Goal: Use online tool/utility: Utilize a website feature to perform a specific function

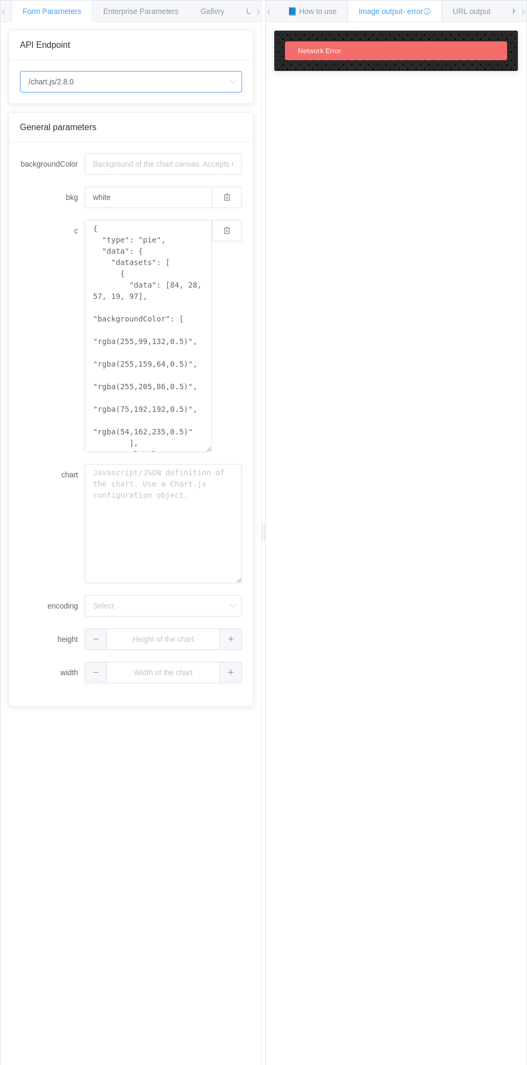
click at [124, 89] on input "/chart.js/2.8.0" at bounding box center [131, 82] width 222 height 22
click at [390, 632] on div "How to maximize Image Charts in 3 steps Read the step-by-[PERSON_NAME] to the I…" at bounding box center [396, 552] width 261 height 1060
click at [153, 167] on input "backgroundColor" at bounding box center [163, 164] width 158 height 22
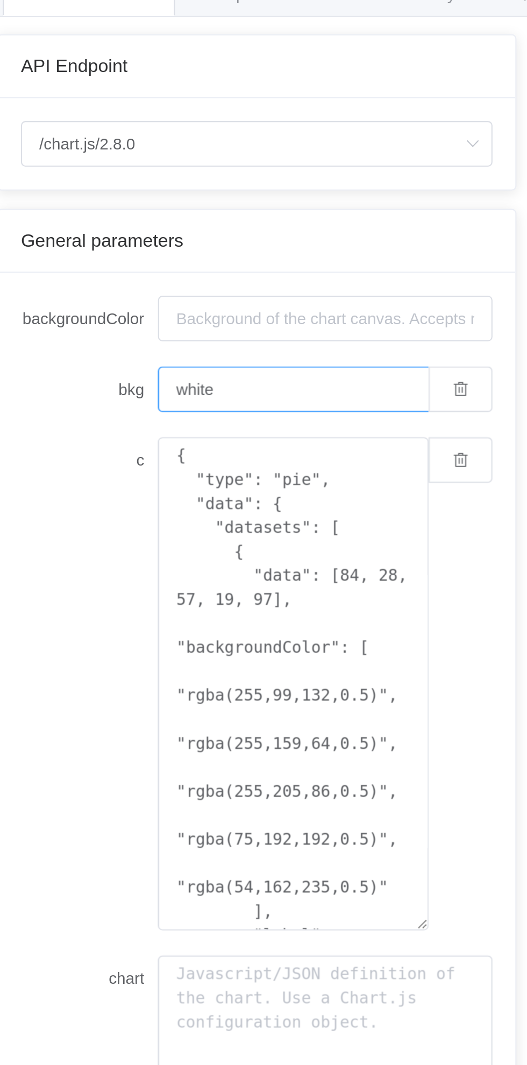
click at [111, 202] on input "white" at bounding box center [147, 198] width 127 height 22
type input "w"
type input "Coolerfull"
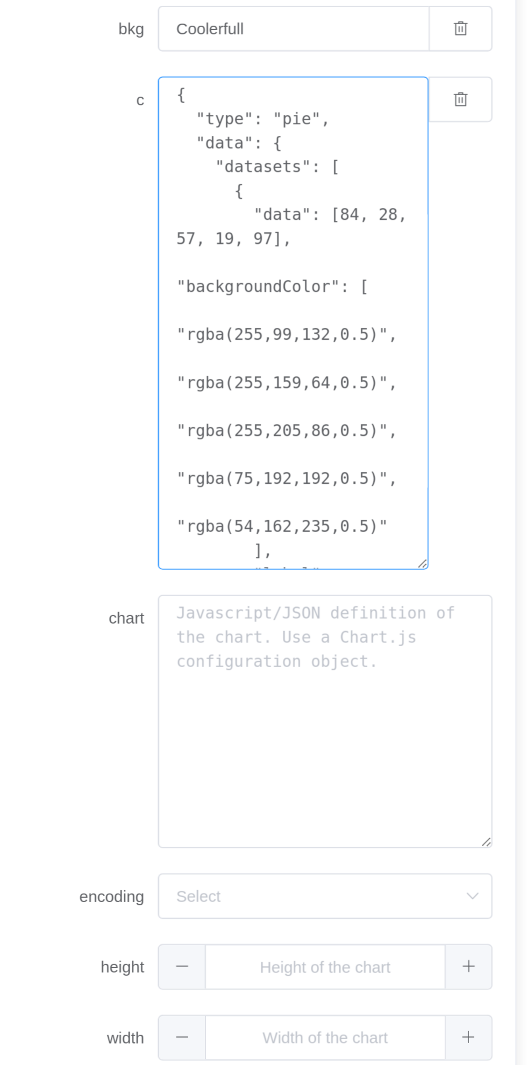
scroll to position [102, 0]
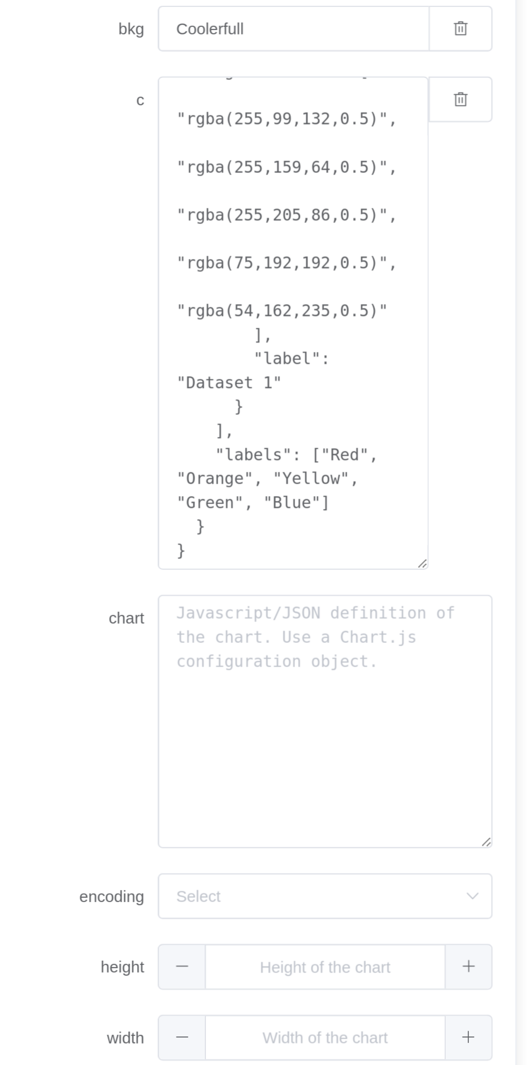
click at [235, 433] on div "{ "type": "pie", "data": { "datasets": [ { "data": [84, 28, 57, 19, 97], "backg…" at bounding box center [163, 336] width 158 height 232
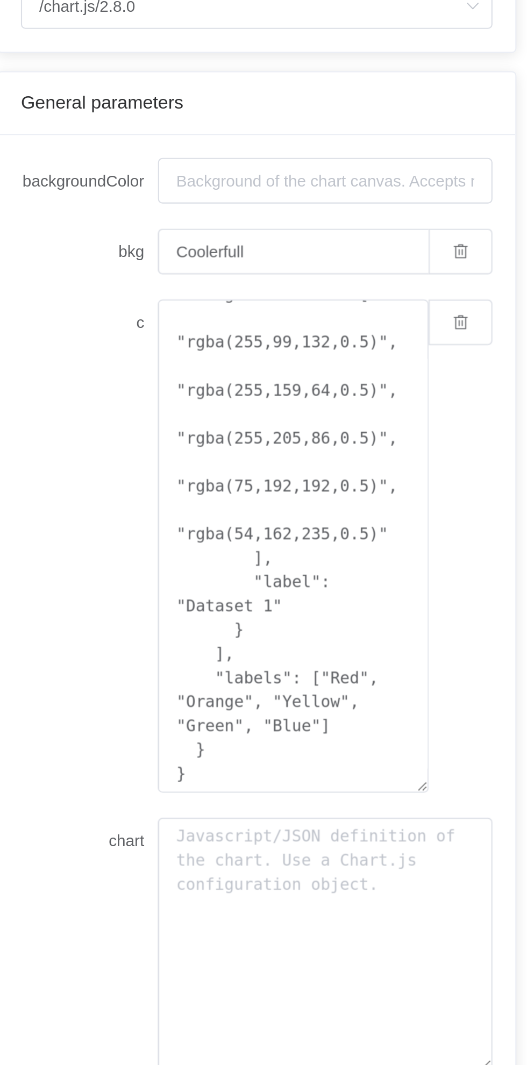
click at [239, 352] on div "{ "type": "pie", "data": { "datasets": [ { "data": [84, 28, 57, 19, 97], "backg…" at bounding box center [163, 336] width 158 height 232
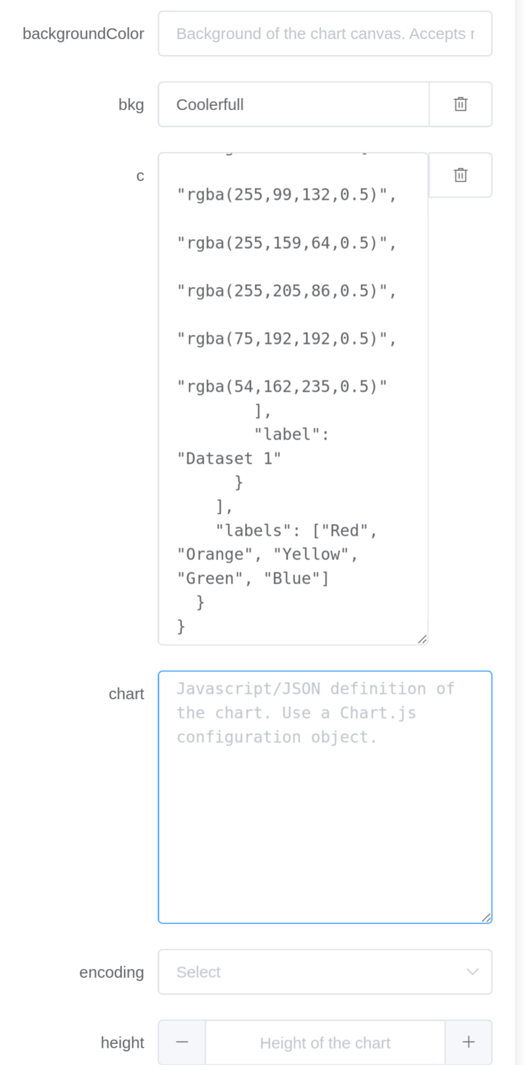
click at [202, 522] on textarea "chart" at bounding box center [163, 523] width 158 height 119
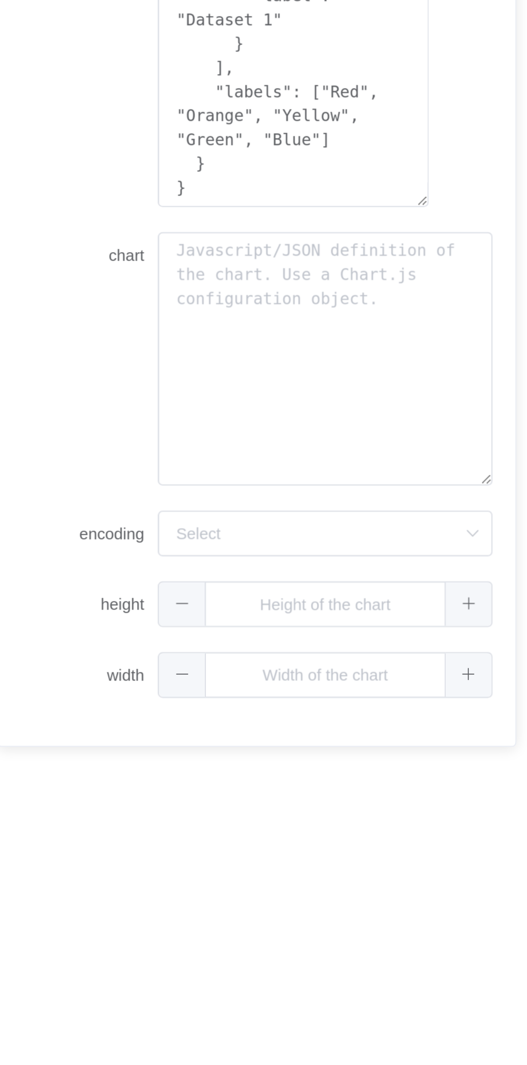
click at [25, 603] on label "encoding" at bounding box center [52, 606] width 65 height 22
click at [84, 603] on input "encoding" at bounding box center [163, 606] width 158 height 22
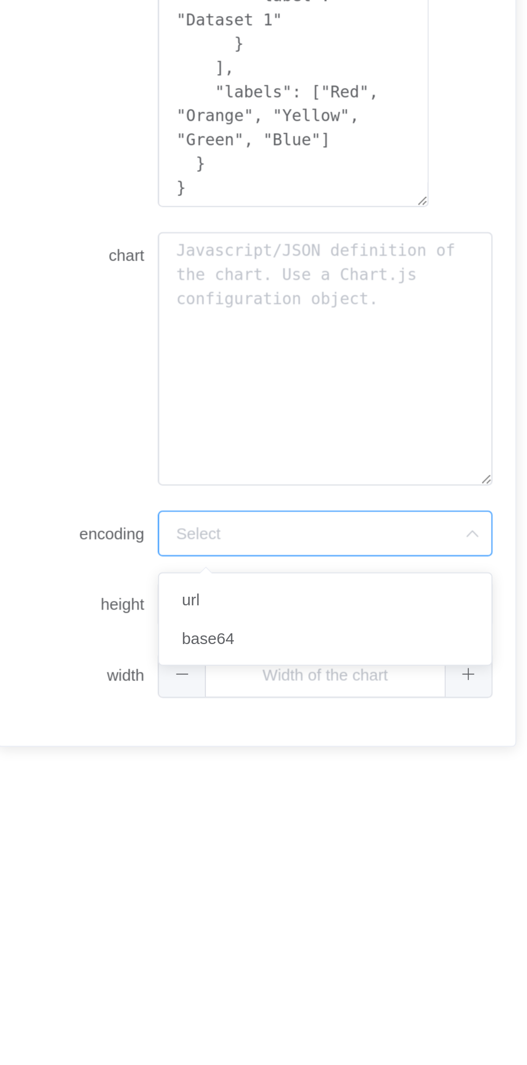
click at [204, 739] on div "API Endpoint /chart.js/2.8.0 General parameters backgroundColor bkg Coolerfull …" at bounding box center [131, 552] width 261 height 1060
click at [217, 604] on input "encoding" at bounding box center [163, 606] width 158 height 22
click at [216, 636] on li "url" at bounding box center [163, 637] width 156 height 18
type input "url"
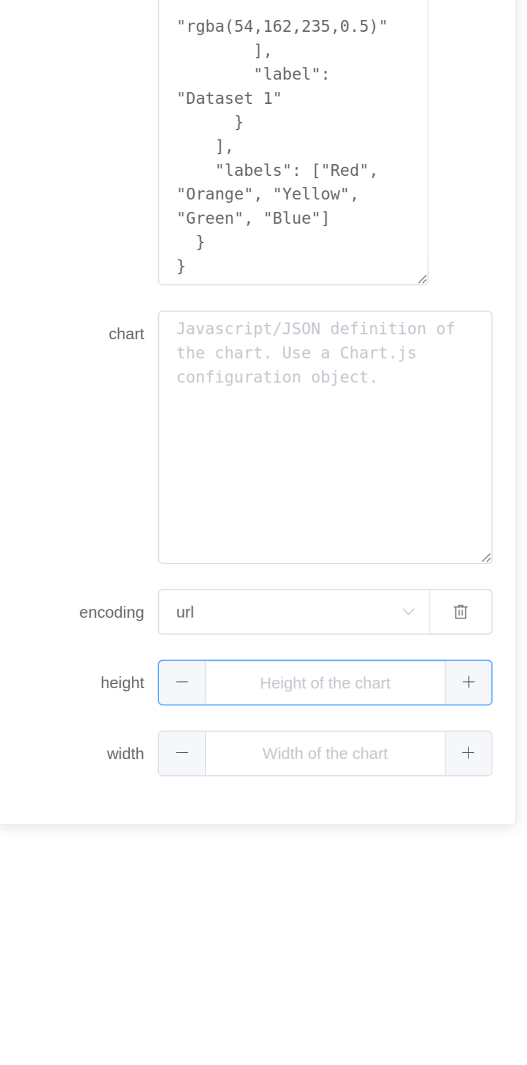
click at [183, 642] on input "text" at bounding box center [163, 640] width 158 height 22
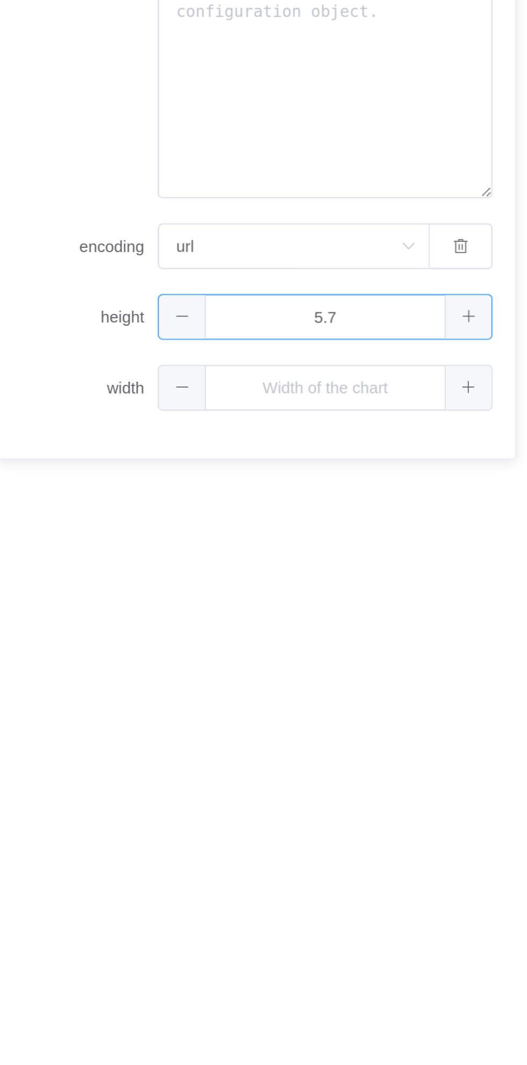
type input "5.7"
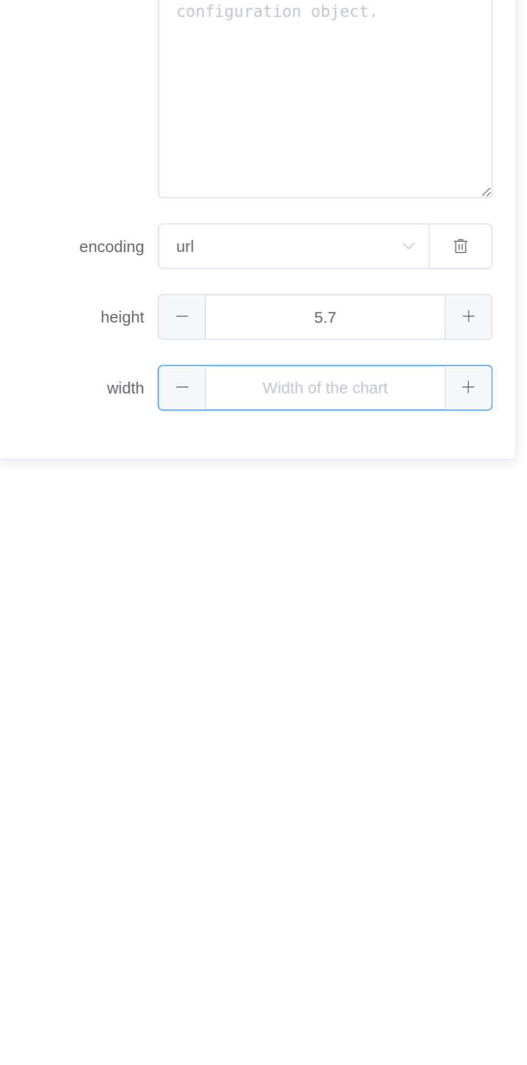
click at [183, 677] on input "text" at bounding box center [163, 673] width 158 height 22
type input "70"
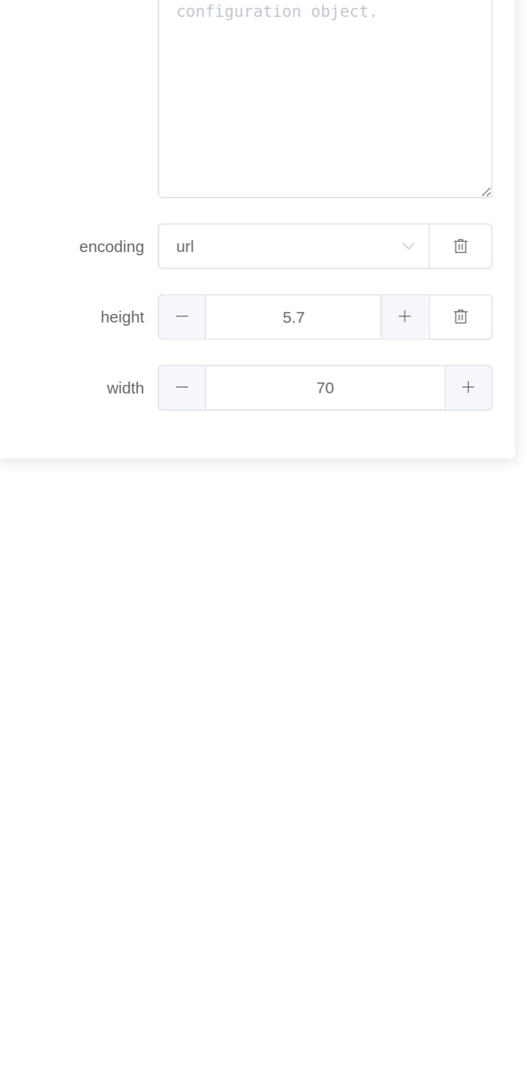
click at [47, 728] on div "API Endpoint /chart.js/2.8.0 General parameters backgroundColor bkg Coolerfull …" at bounding box center [131, 552] width 261 height 1060
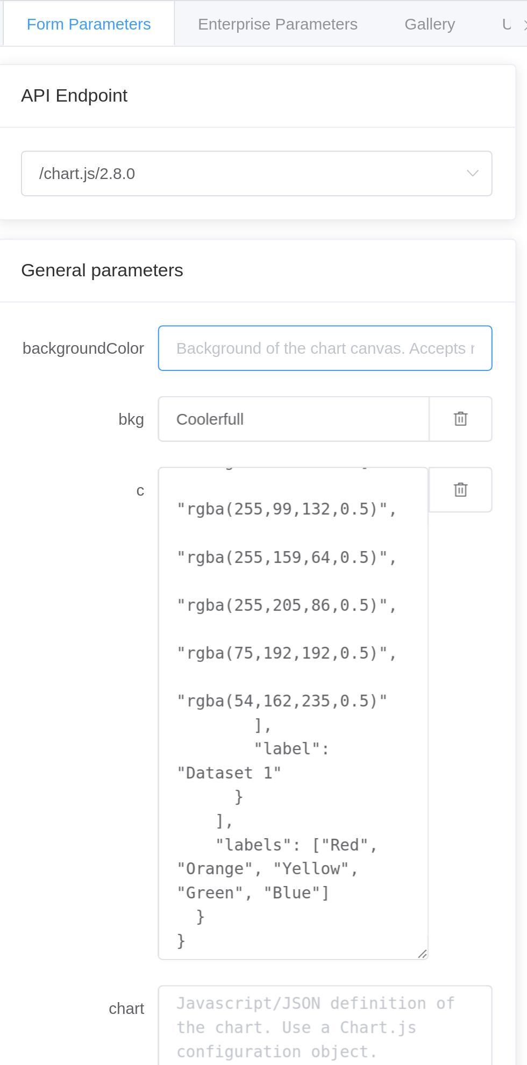
click at [117, 158] on input "backgroundColor" at bounding box center [163, 164] width 158 height 22
type input "Collor"
type input "Colorfull"
click at [127, 165] on input "backgroundColor" at bounding box center [163, 164] width 158 height 22
type input "Floower"
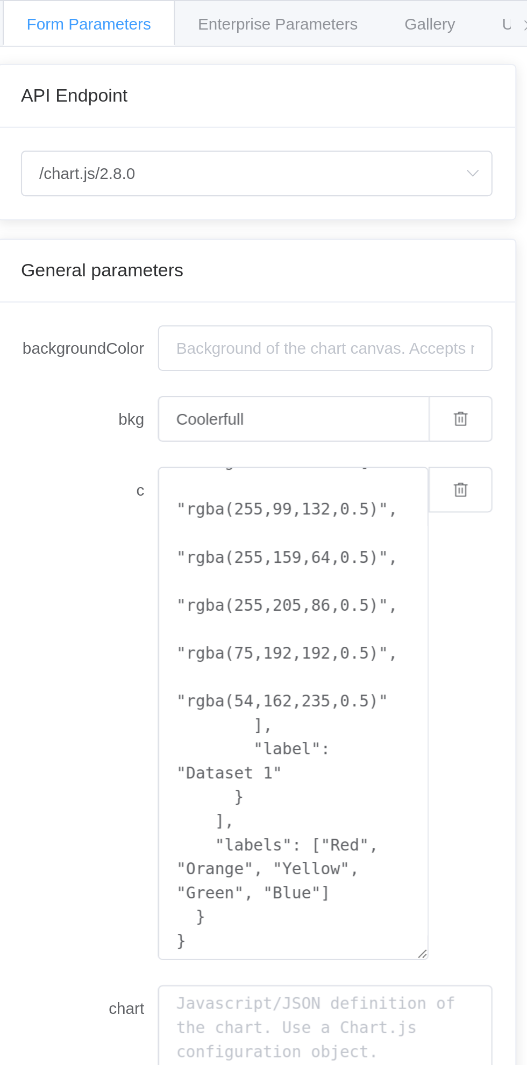
click at [124, 13] on span "Enterprise Parameters" at bounding box center [140, 11] width 75 height 9
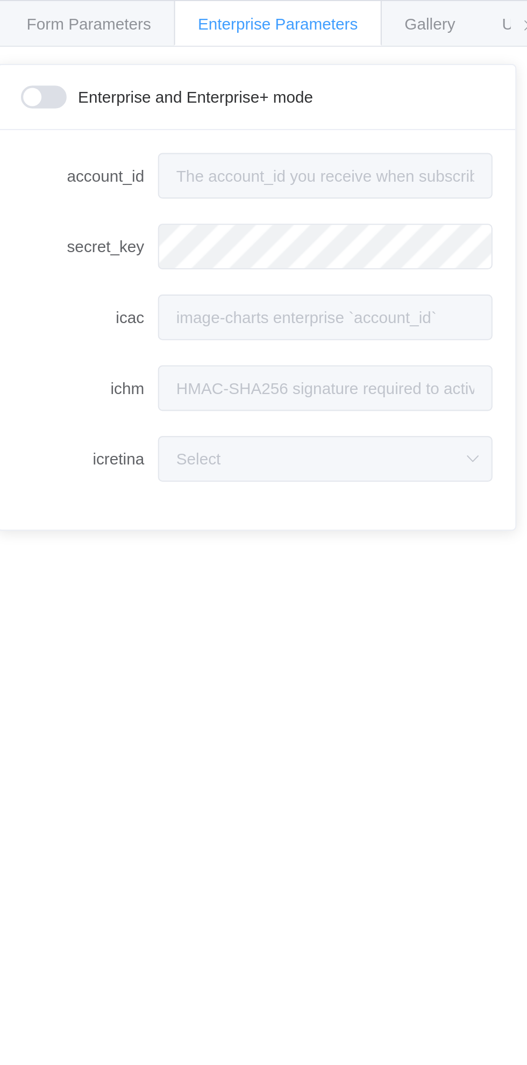
click at [222, 9] on span "Gallery" at bounding box center [213, 11] width 24 height 9
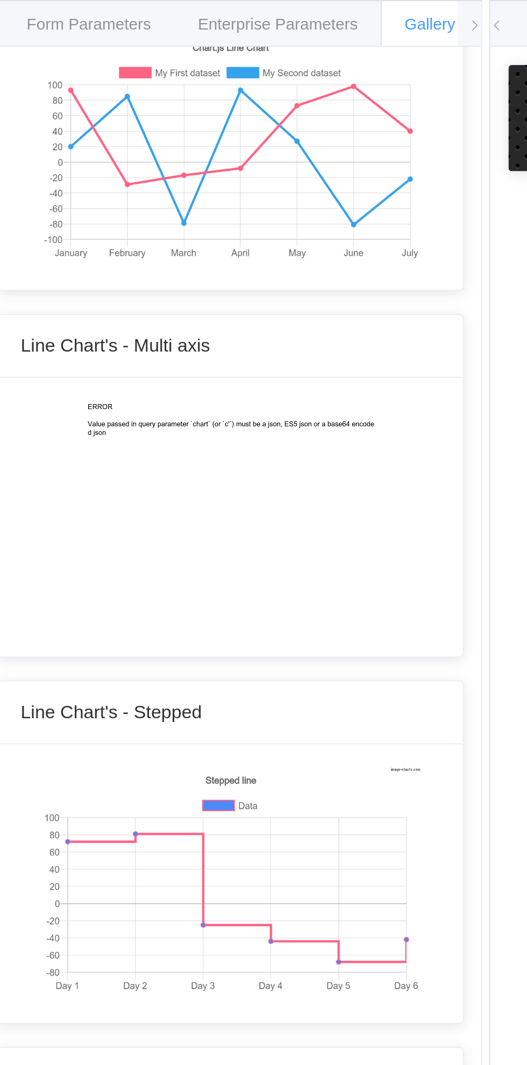
scroll to position [972, 0]
